Goal: Information Seeking & Learning: Learn about a topic

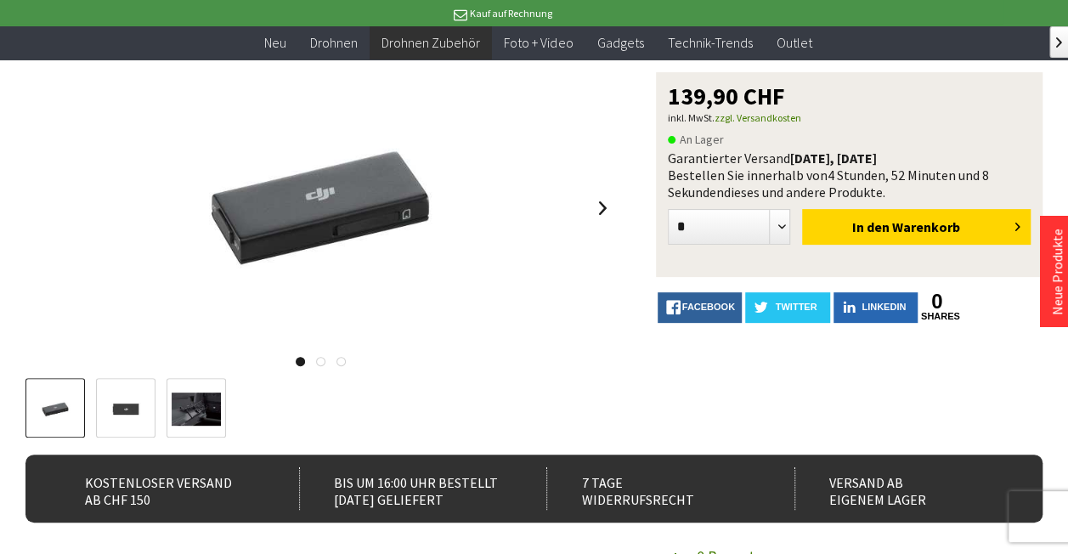
scroll to position [95, 0]
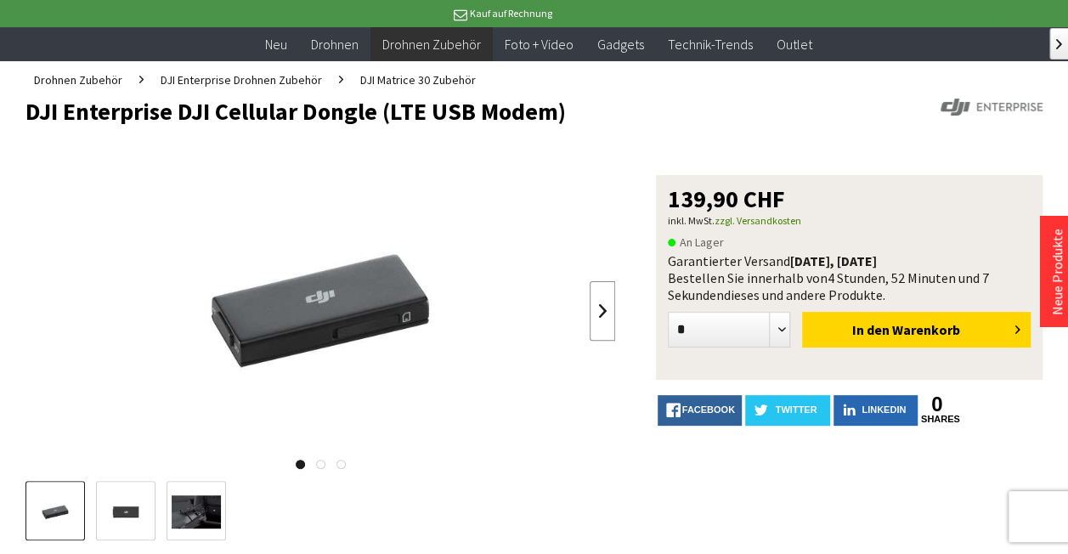
click at [610, 341] on link at bounding box center [602, 310] width 25 height 59
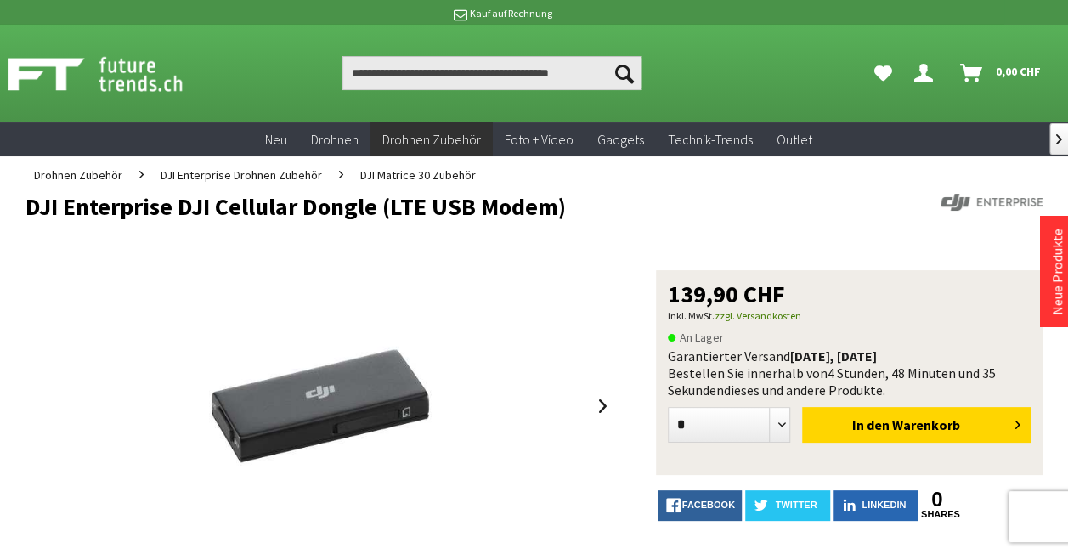
click at [746, 206] on header "DJI Enterprise DJI Cellular Dongle (LTE USB Modem)" at bounding box center [533, 232] width 1017 height 76
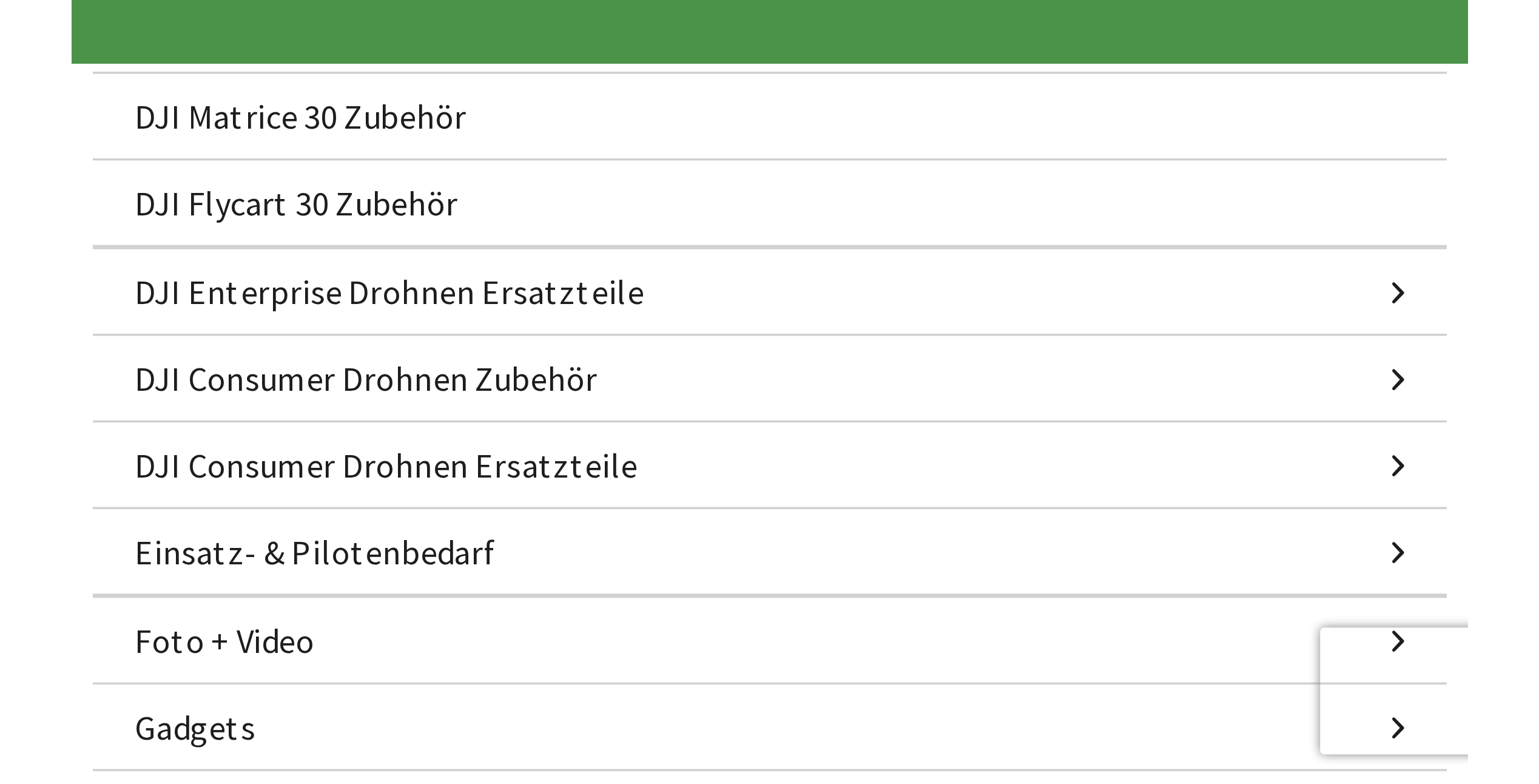
scroll to position [593, 0]
